Goal: Information Seeking & Learning: Learn about a topic

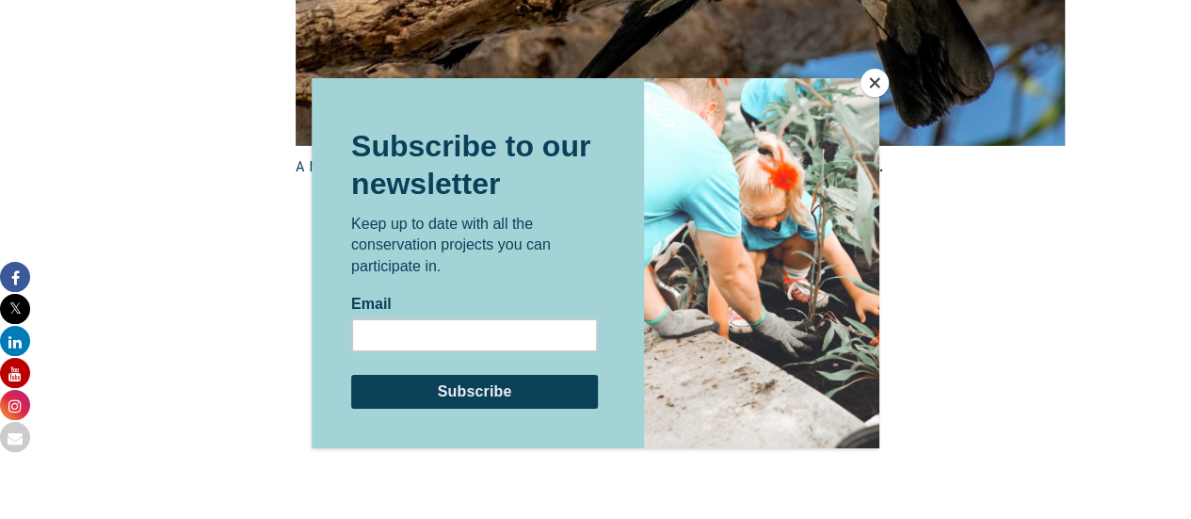
scroll to position [2817, 0]
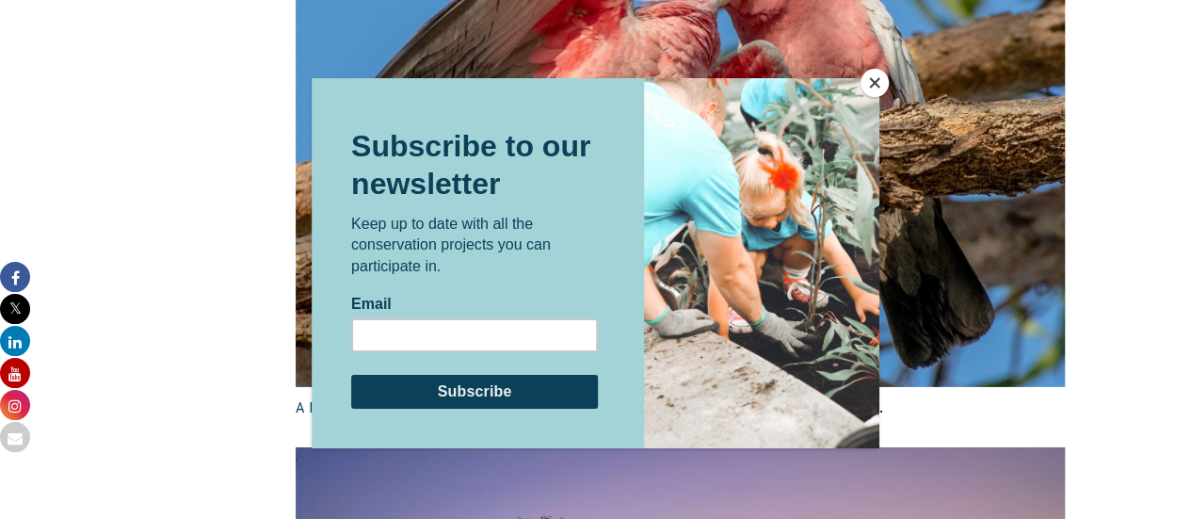
click at [873, 78] on button "Close" at bounding box center [875, 83] width 28 height 28
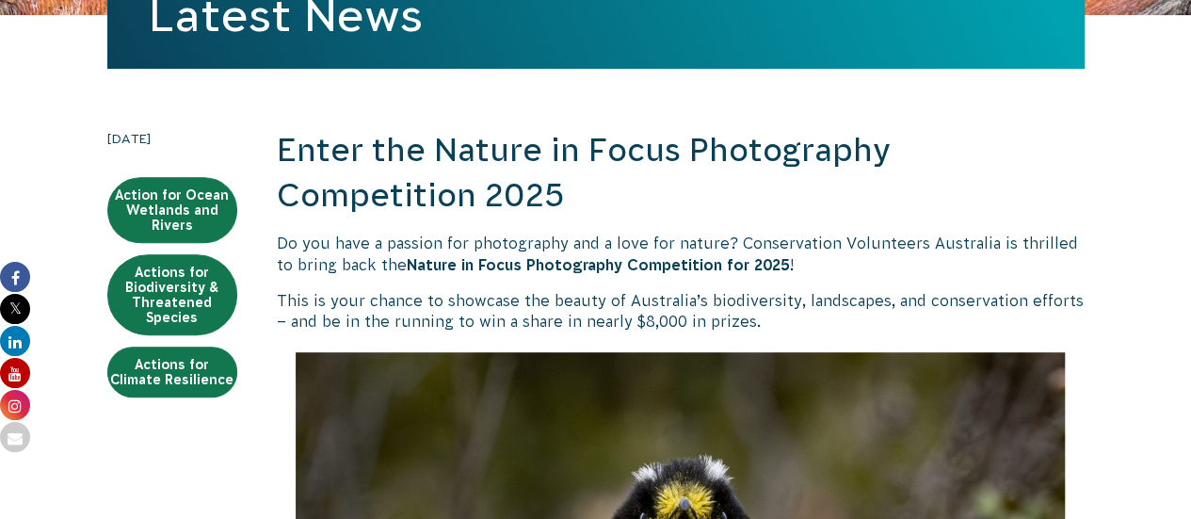
scroll to position [279, 0]
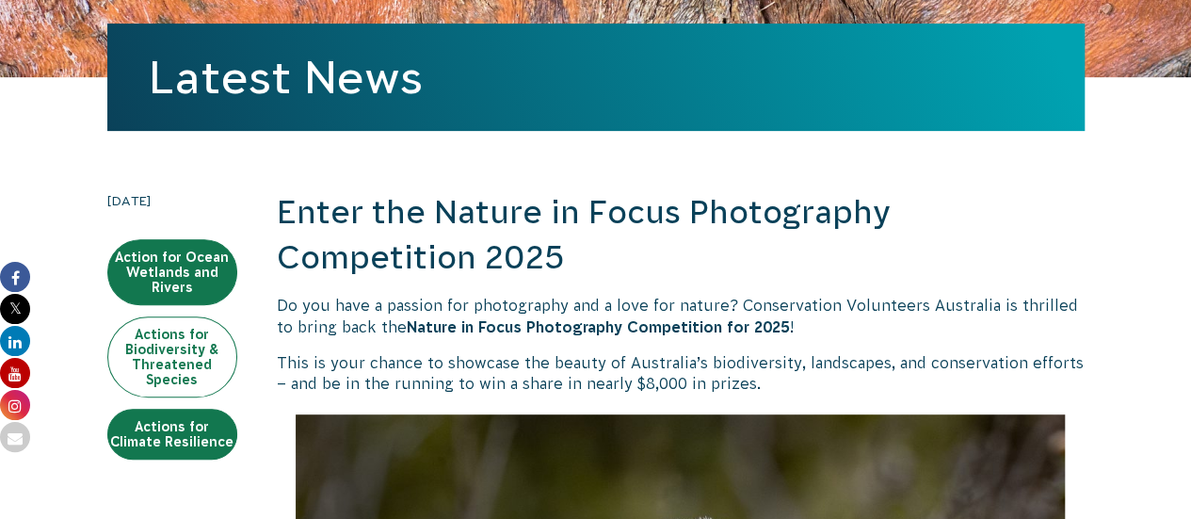
click at [205, 351] on link "Actions for Biodiversity & Threatened Species" at bounding box center [172, 356] width 130 height 81
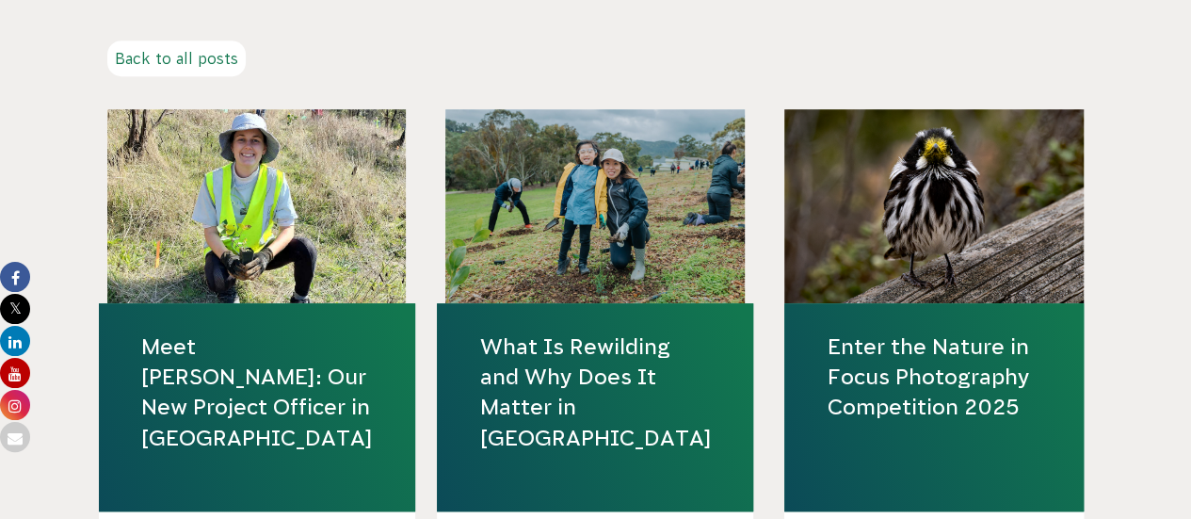
scroll to position [539, 0]
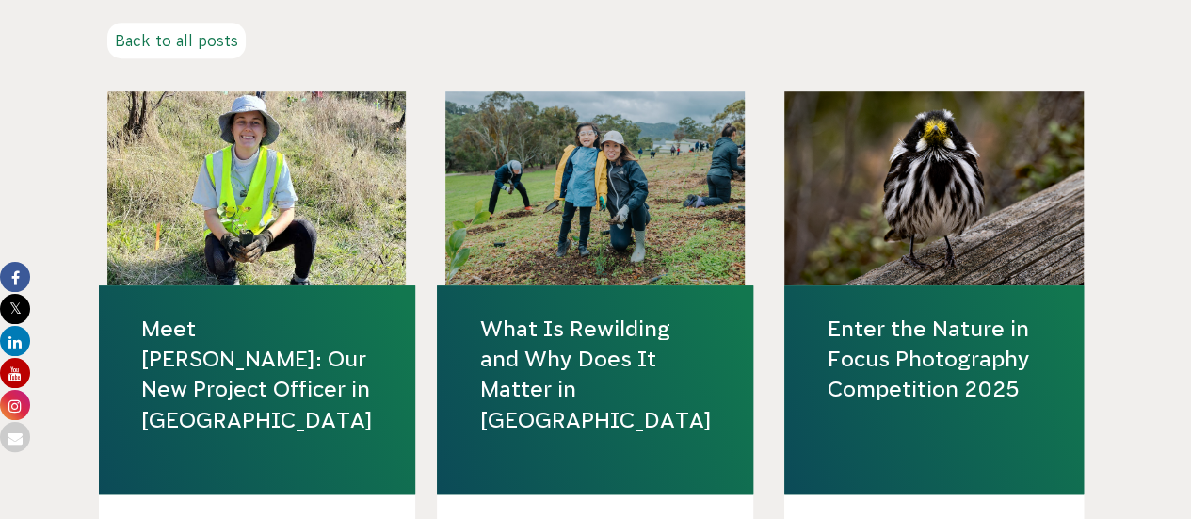
click at [880, 391] on h4 "Enter the Nature in Focus Photography Competition 2025" at bounding box center [933, 389] width 299 height 208
click at [880, 391] on link "Enter the Nature in Focus Photography Competition 2025" at bounding box center [934, 359] width 215 height 91
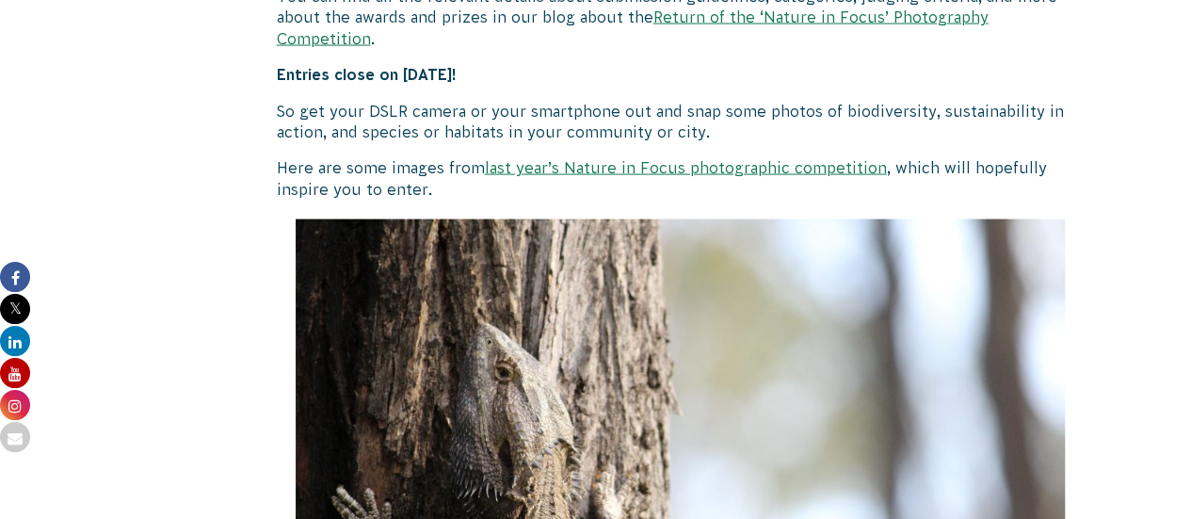
scroll to position [1850, 0]
click at [628, 160] on link "last year’s Nature in Focus photographic competition" at bounding box center [686, 168] width 402 height 17
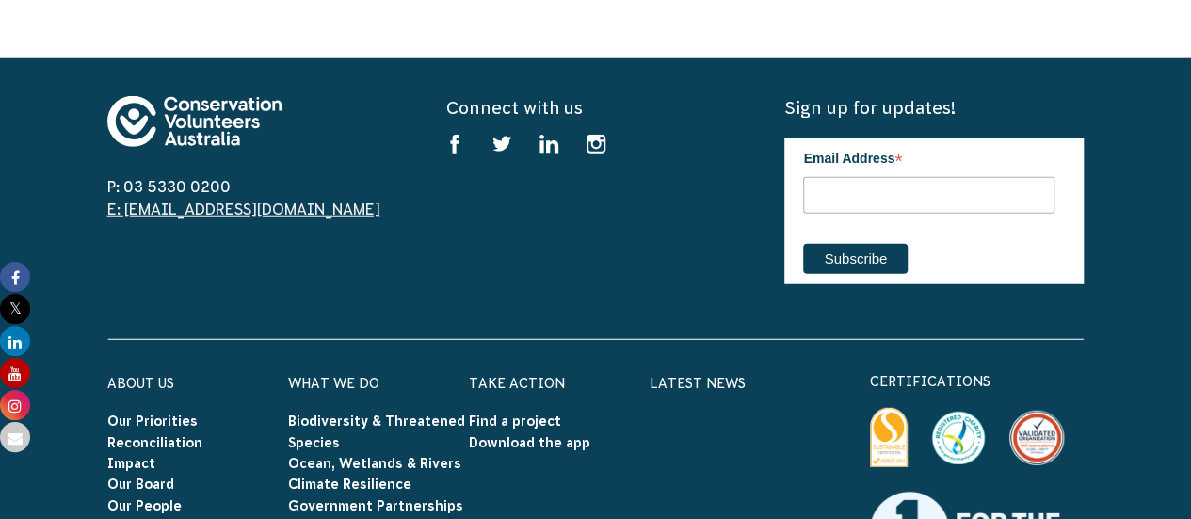
scroll to position [5969, 0]
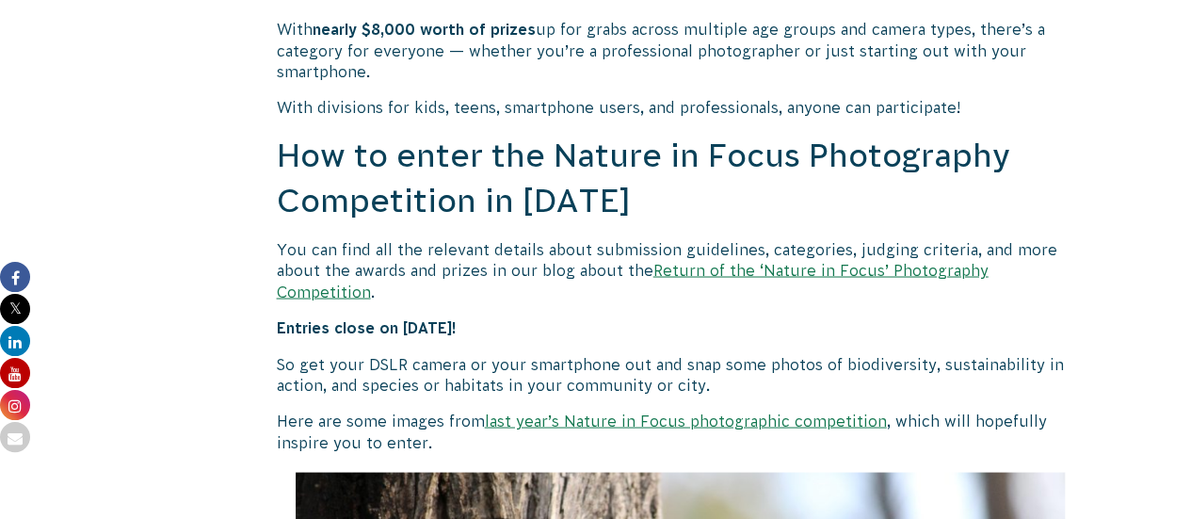
scroll to position [1661, 0]
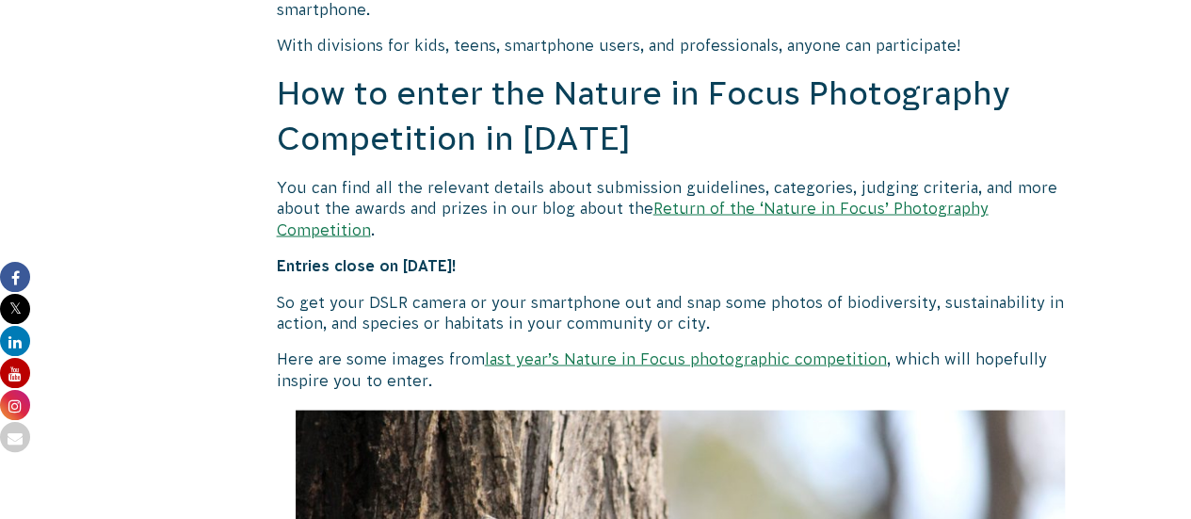
click at [701, 207] on link "Return of the ‘Nature in Focus’ Photography Competition" at bounding box center [633, 218] width 712 height 38
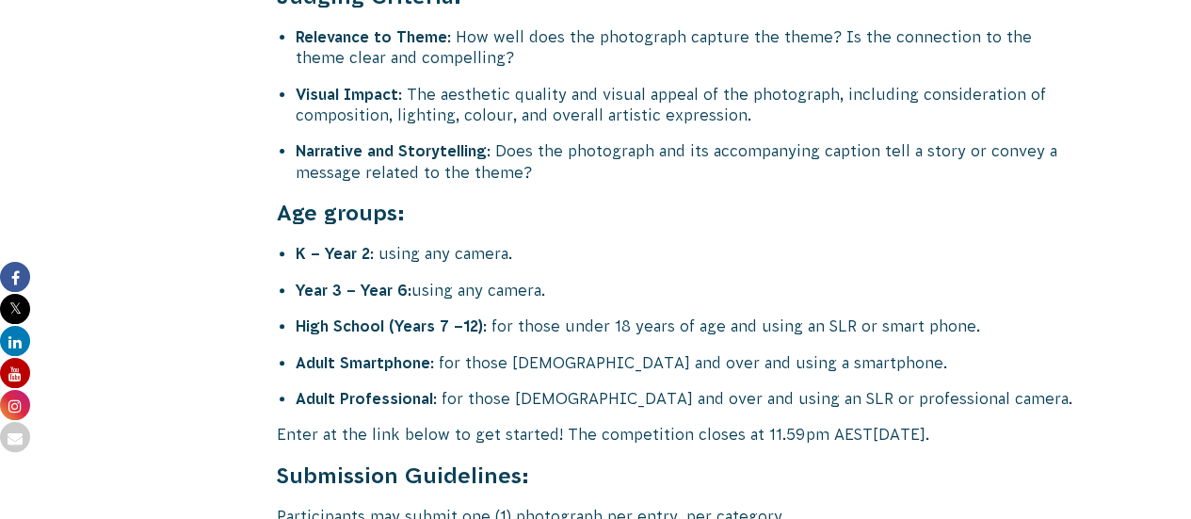
scroll to position [7409, 0]
click at [532, 316] on li "High School (Years 7 –12) : for those under 18 years of age and using an SLR or…" at bounding box center [690, 326] width 789 height 21
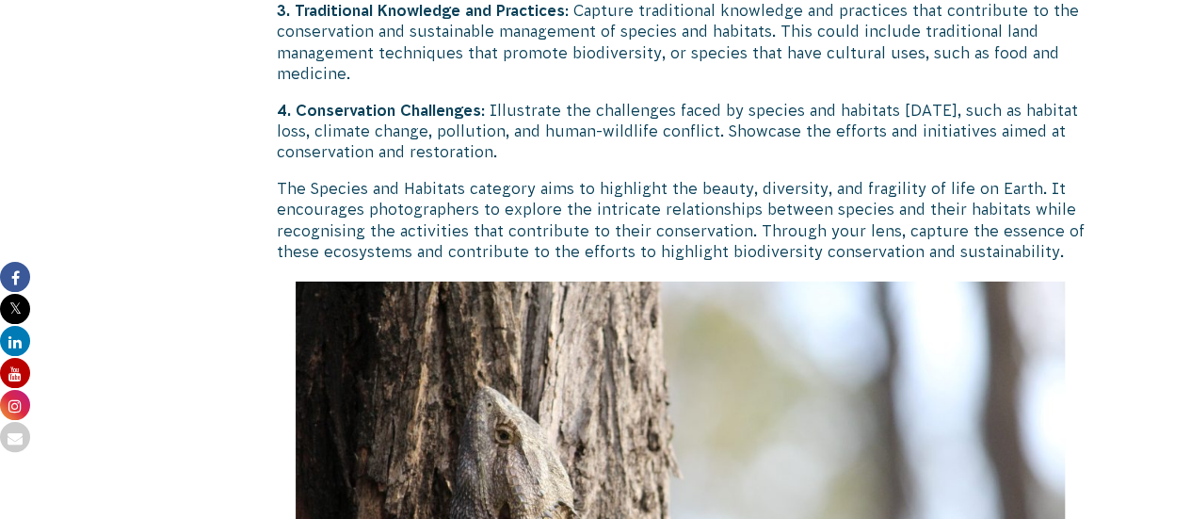
scroll to position [6542, 0]
